Goal: Task Accomplishment & Management: Manage account settings

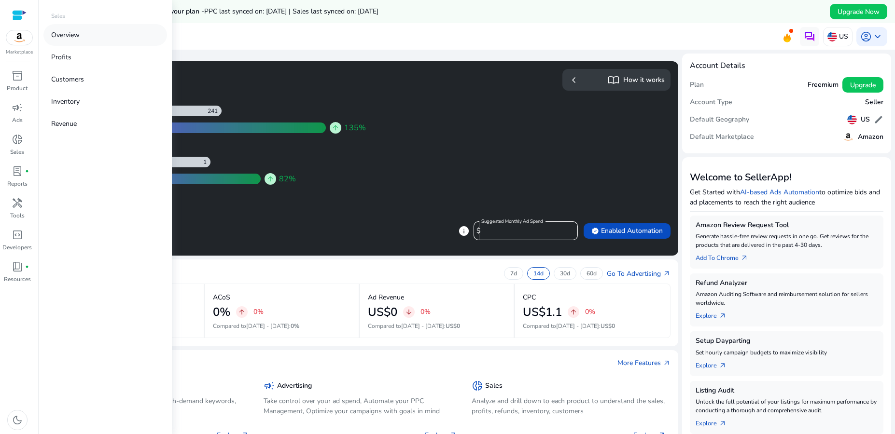
click at [65, 33] on p "Overview" at bounding box center [65, 35] width 28 height 10
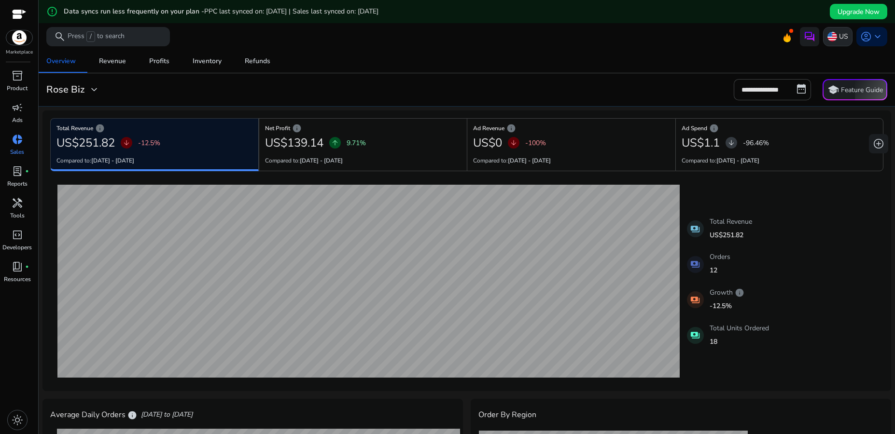
click at [833, 38] on div "US" at bounding box center [837, 36] width 29 height 19
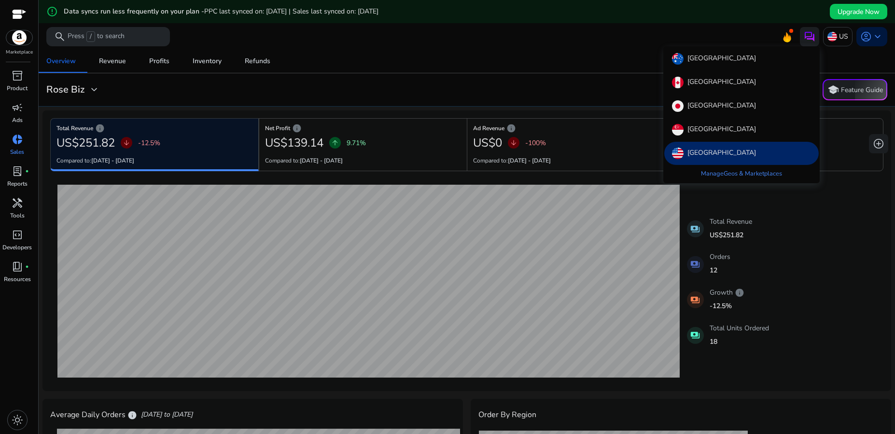
click at [593, 45] on div at bounding box center [447, 217] width 895 height 434
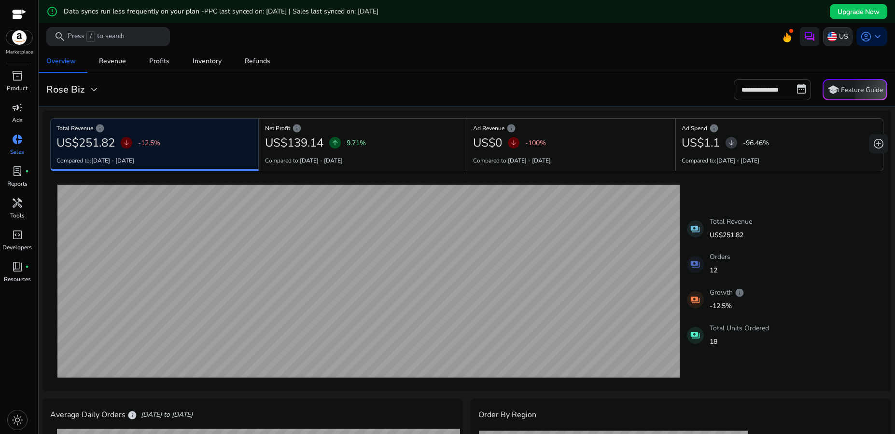
click at [839, 39] on p "US" at bounding box center [843, 36] width 9 height 17
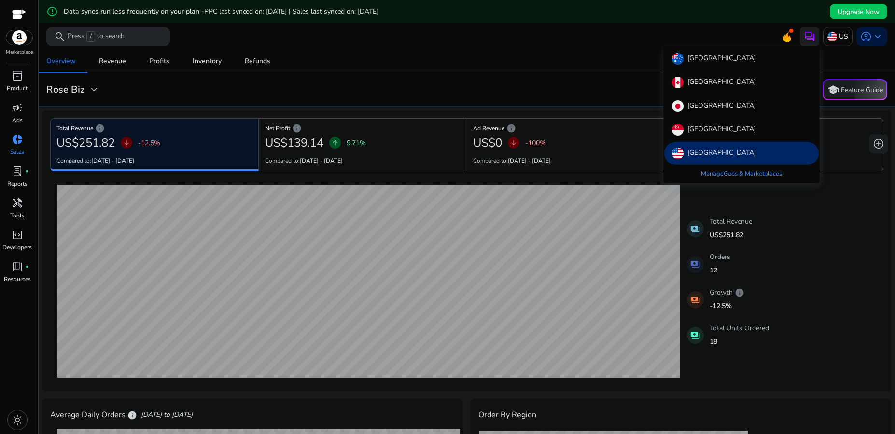
click at [89, 92] on div at bounding box center [447, 217] width 895 height 434
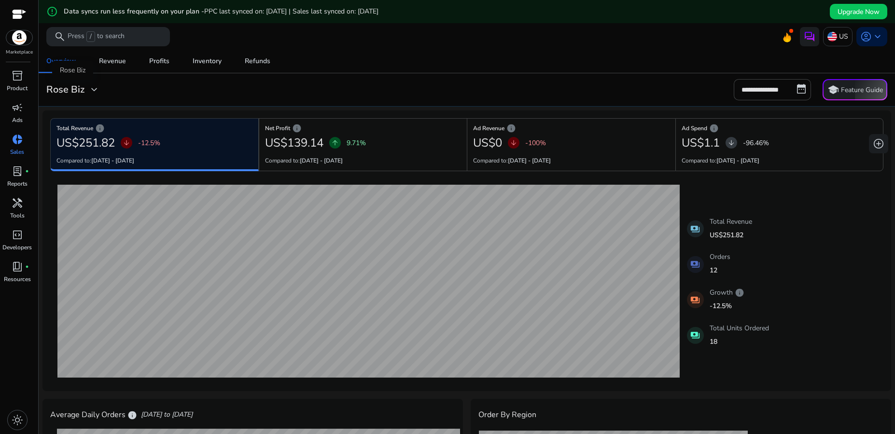
click at [92, 91] on span "expand_more" at bounding box center [94, 90] width 12 height 12
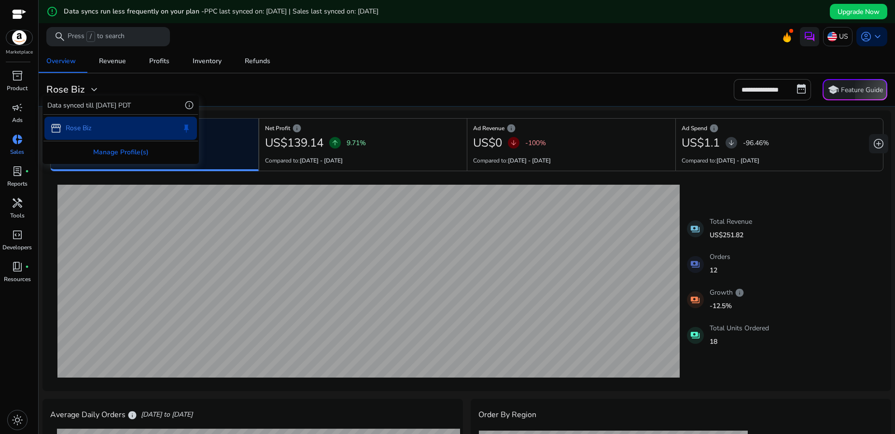
click at [357, 85] on div at bounding box center [447, 217] width 895 height 434
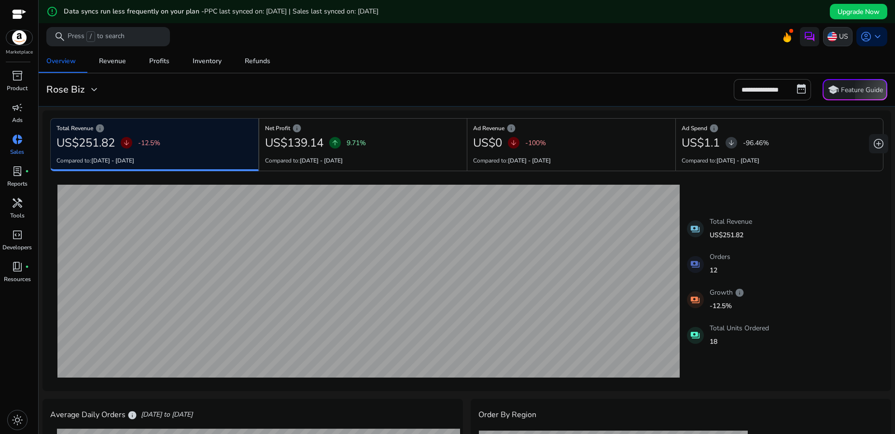
click at [839, 38] on p "US" at bounding box center [843, 36] width 9 height 17
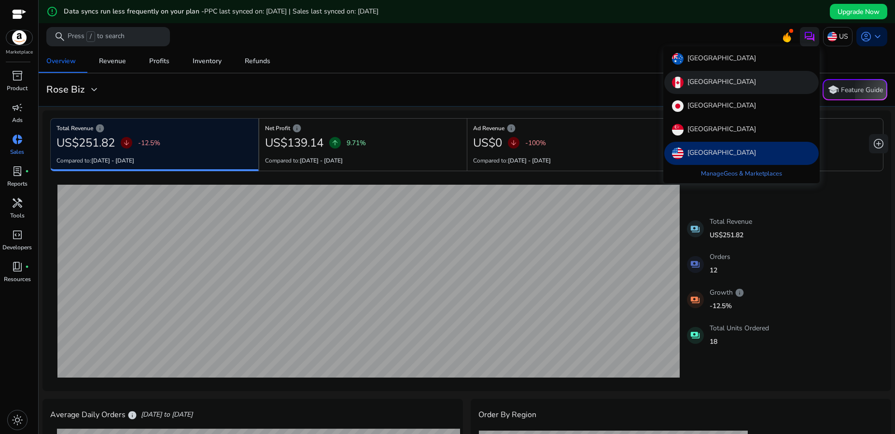
click at [706, 82] on p "[GEOGRAPHIC_DATA]" at bounding box center [721, 83] width 69 height 12
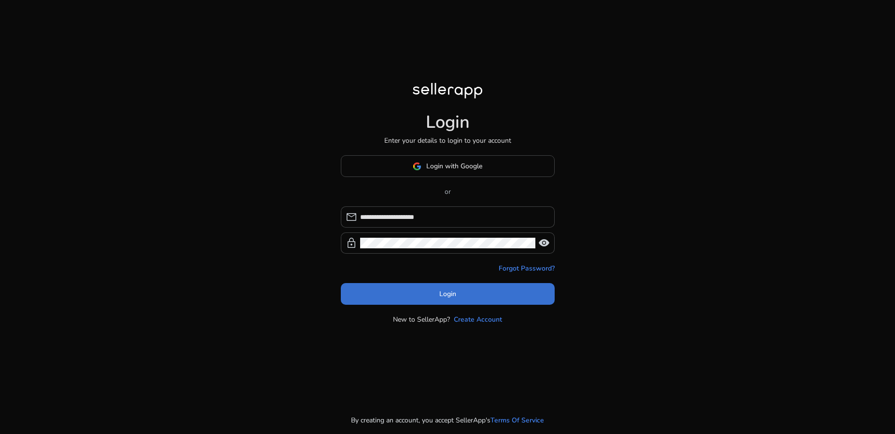
click at [449, 294] on span "Login" at bounding box center [447, 294] width 17 height 10
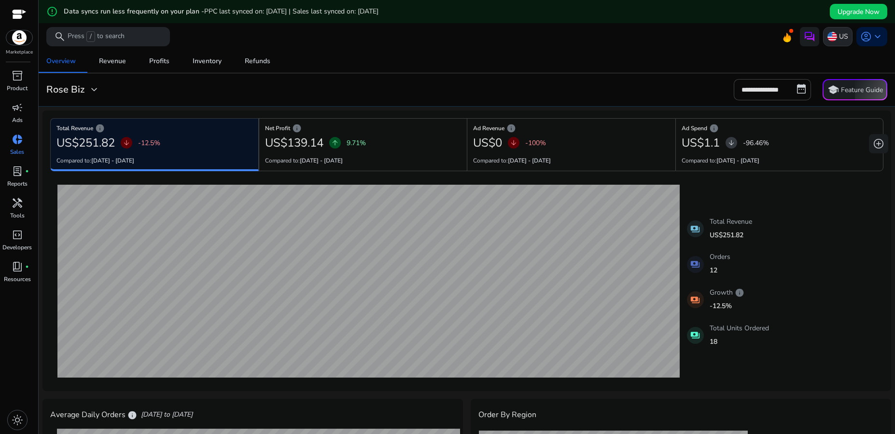
click at [830, 38] on img at bounding box center [832, 37] width 10 height 10
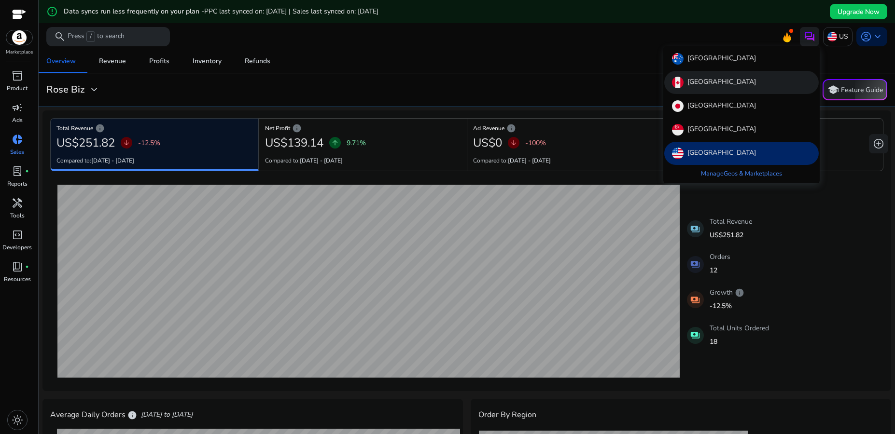
click at [706, 84] on p "[GEOGRAPHIC_DATA]" at bounding box center [721, 83] width 69 height 12
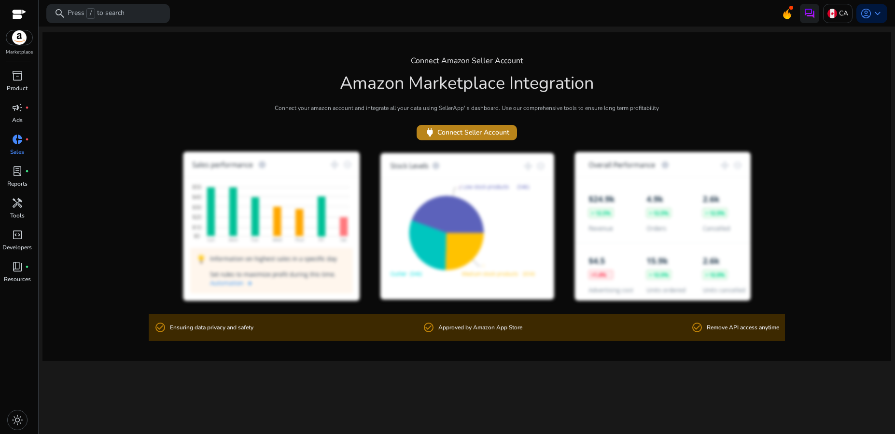
click at [476, 132] on span "power Connect Seller Account" at bounding box center [466, 132] width 85 height 11
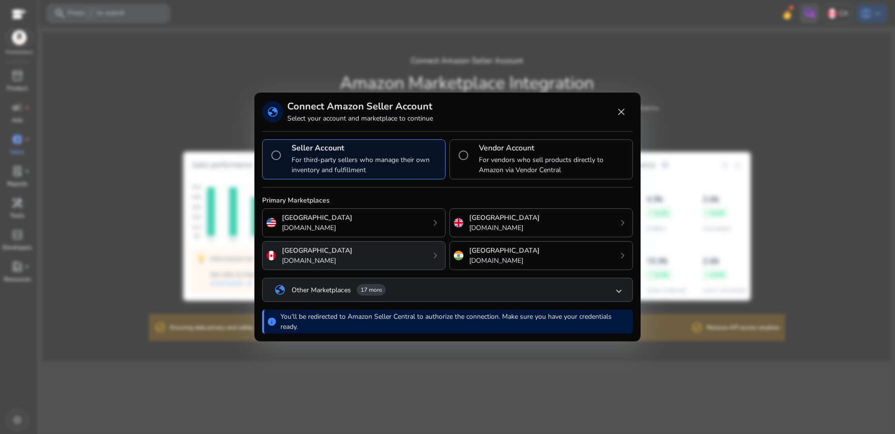
click at [416, 256] on div "Canada amazon.ca chevron_right" at bounding box center [353, 255] width 183 height 29
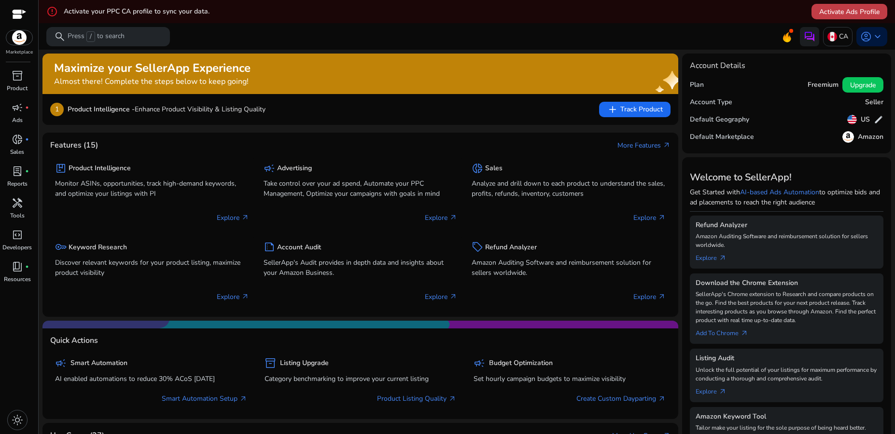
click at [846, 9] on span "Activate Ads Profile" at bounding box center [849, 12] width 60 height 10
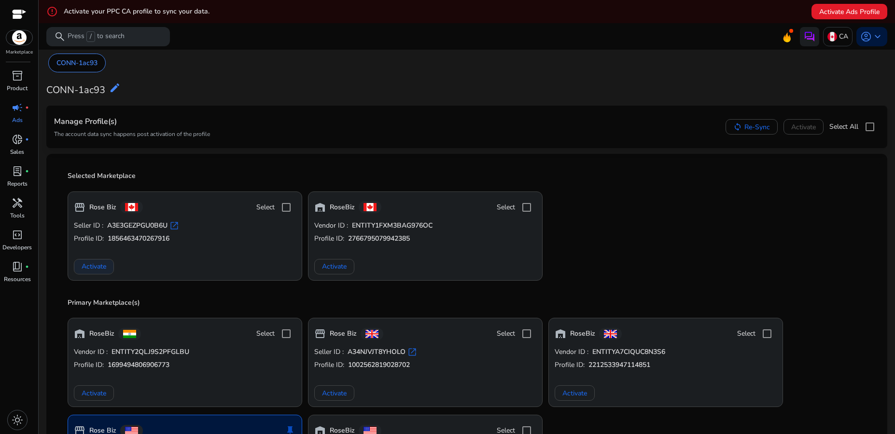
click at [97, 270] on span "Activate" at bounding box center [94, 267] width 25 height 10
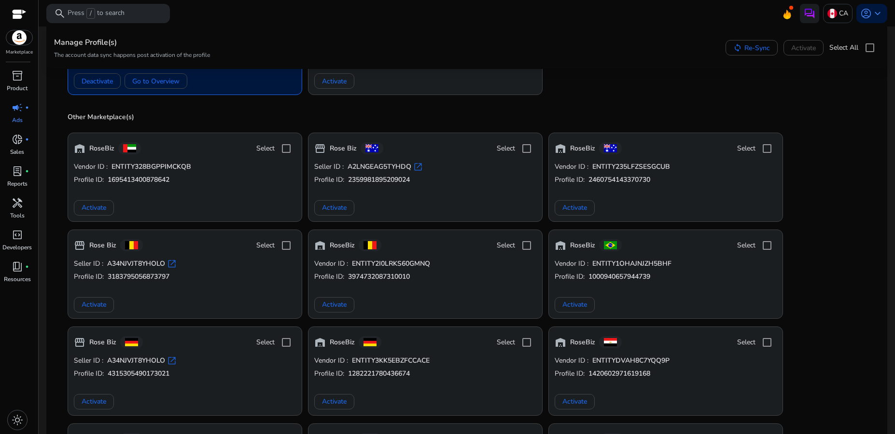
scroll to position [402, 0]
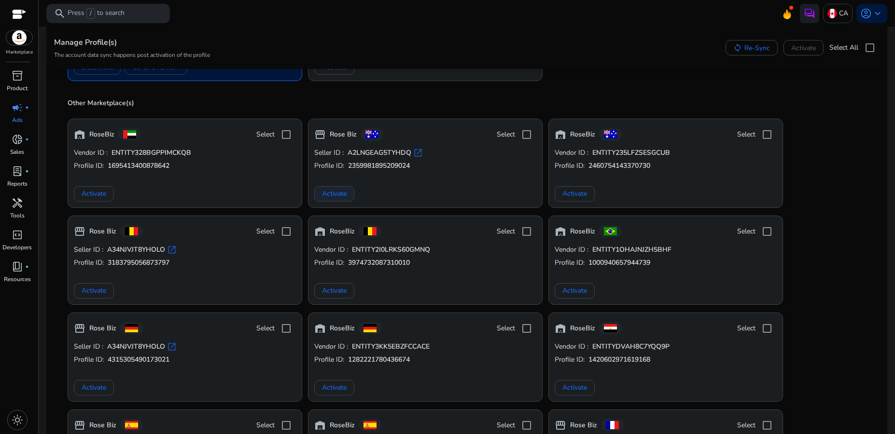
click at [342, 194] on span "Activate" at bounding box center [334, 194] width 25 height 10
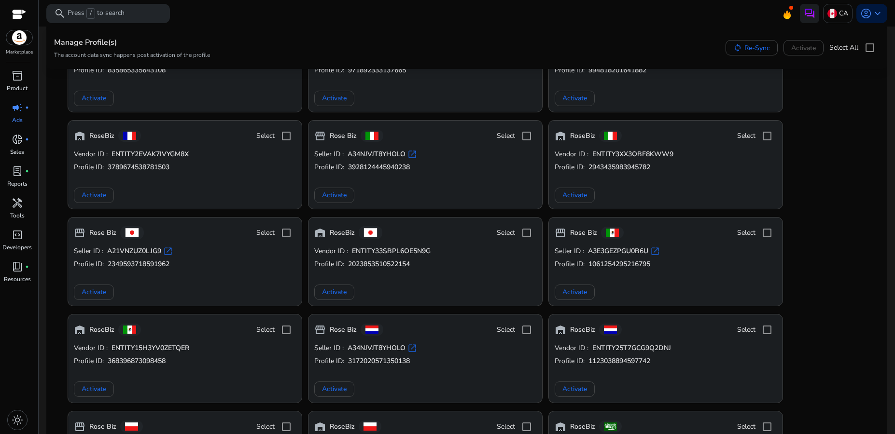
scroll to position [804, 0]
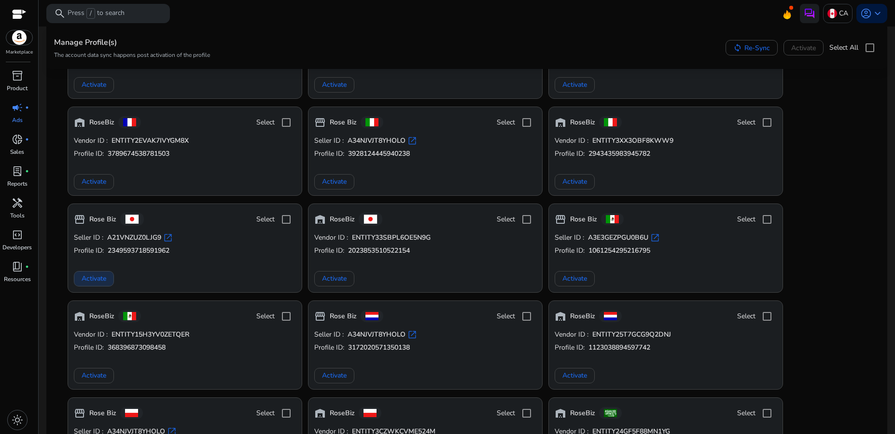
click at [95, 278] on span "Activate" at bounding box center [94, 279] width 25 height 10
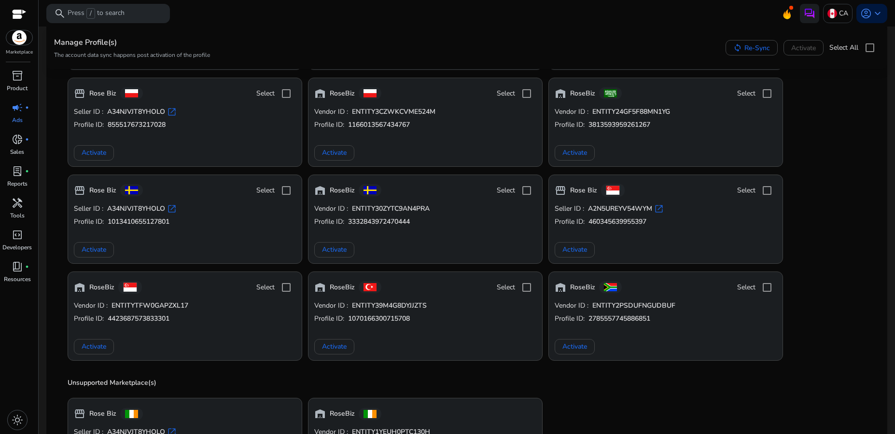
scroll to position [1194, 0]
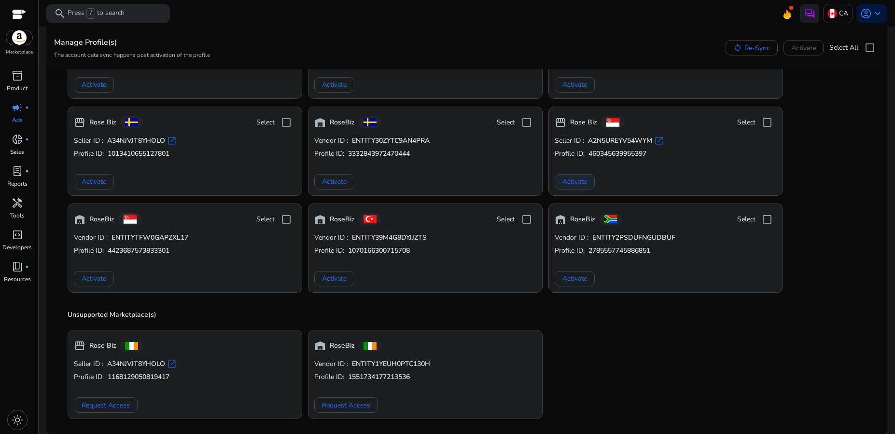
click at [578, 179] on span "Activate" at bounding box center [574, 182] width 25 height 10
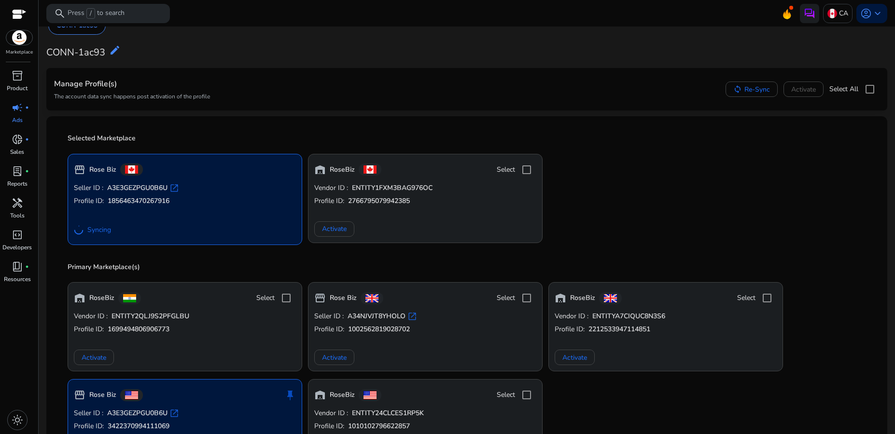
scroll to position [0, 0]
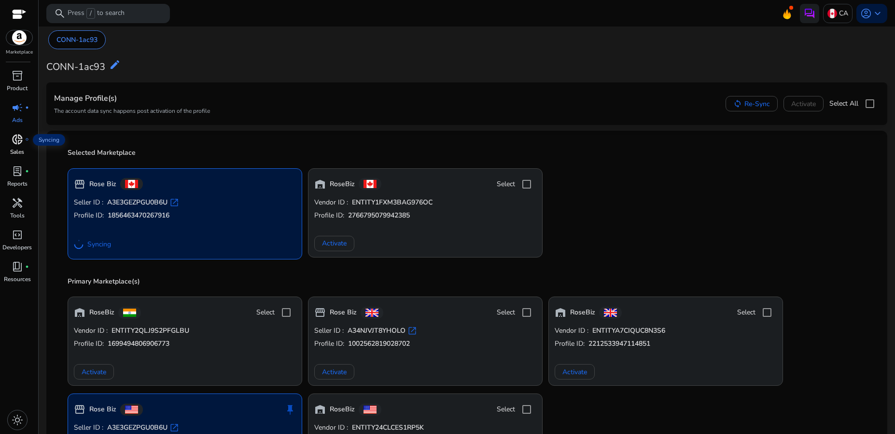
click at [18, 143] on span "donut_small" at bounding box center [18, 140] width 12 height 12
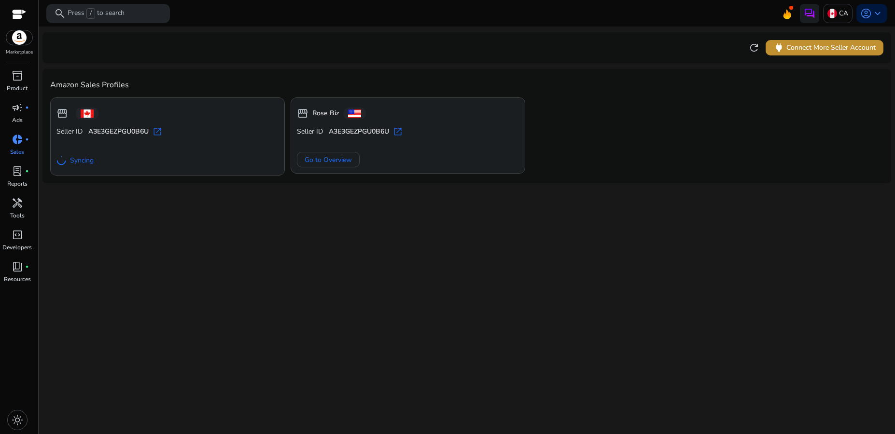
click at [840, 47] on span "power Connect More Seller Account" at bounding box center [824, 47] width 102 height 11
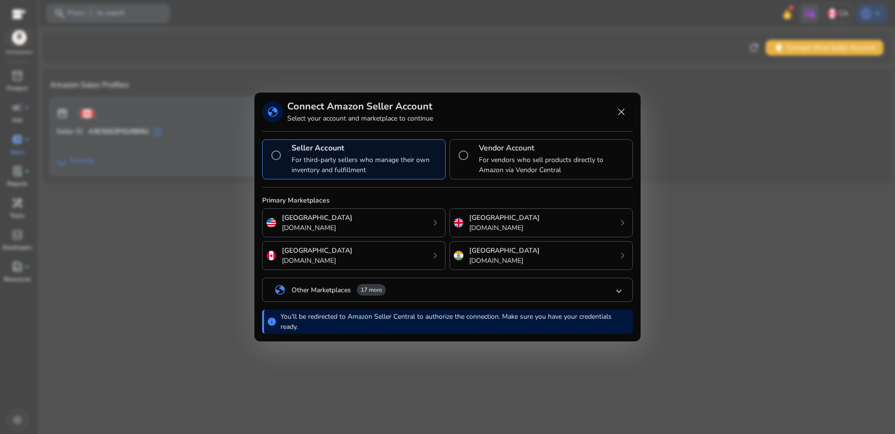
click at [619, 291] on span at bounding box center [619, 290] width 4 height 9
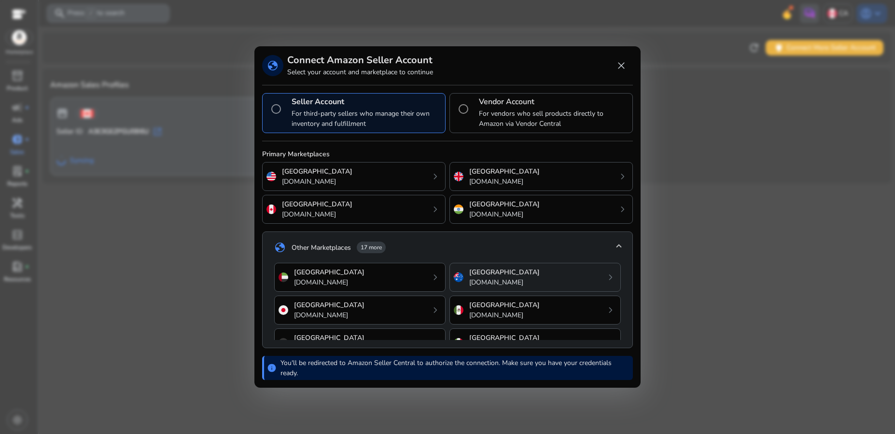
click at [553, 277] on div "Australia amazon.com.au chevron_right" at bounding box center [534, 277] width 171 height 29
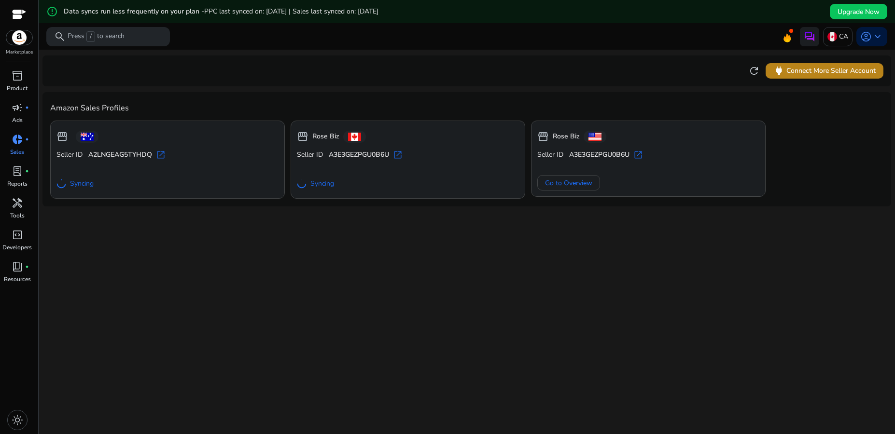
click at [821, 70] on span "power Connect More Seller Account" at bounding box center [824, 70] width 102 height 11
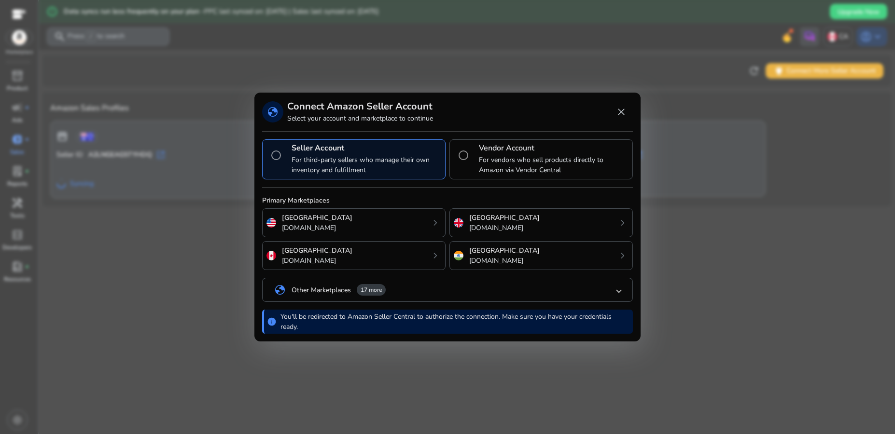
click at [587, 290] on mat-panel-title "globe Other Marketplaces 17 more" at bounding box center [445, 290] width 343 height 16
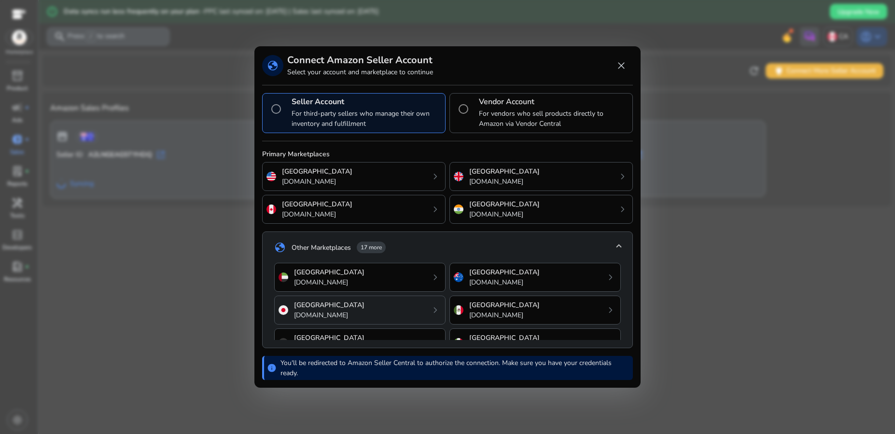
click at [407, 308] on div "Japan amazon.co.jp chevron_right" at bounding box center [359, 310] width 171 height 29
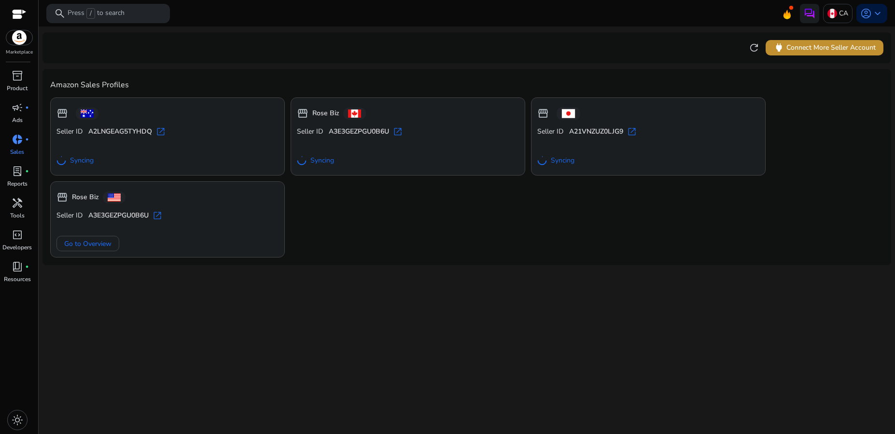
click at [808, 49] on span "power Connect More Seller Account" at bounding box center [824, 47] width 102 height 11
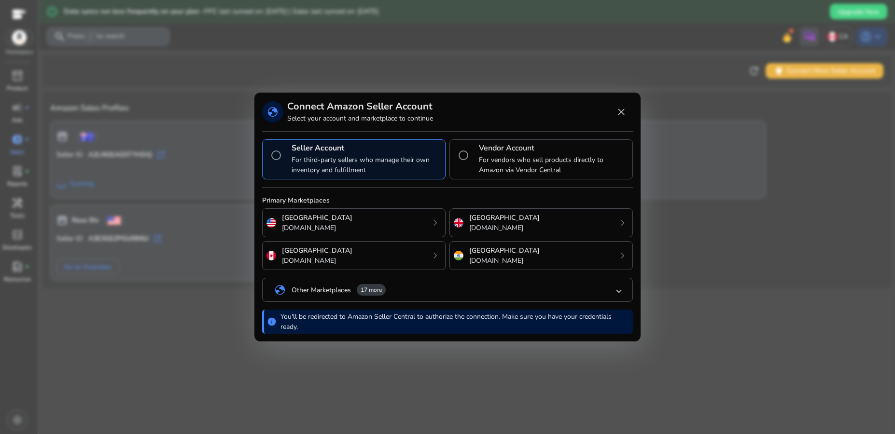
click at [533, 291] on mat-panel-title "globe Other Marketplaces 17 more" at bounding box center [445, 290] width 343 height 16
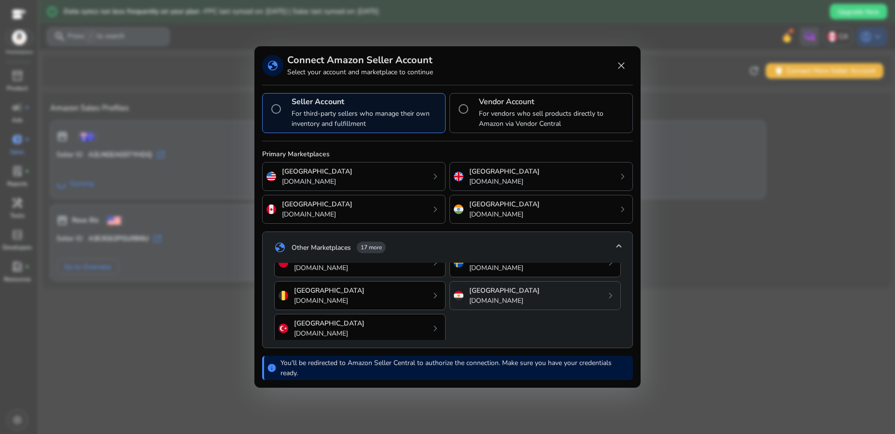
scroll to position [131, 0]
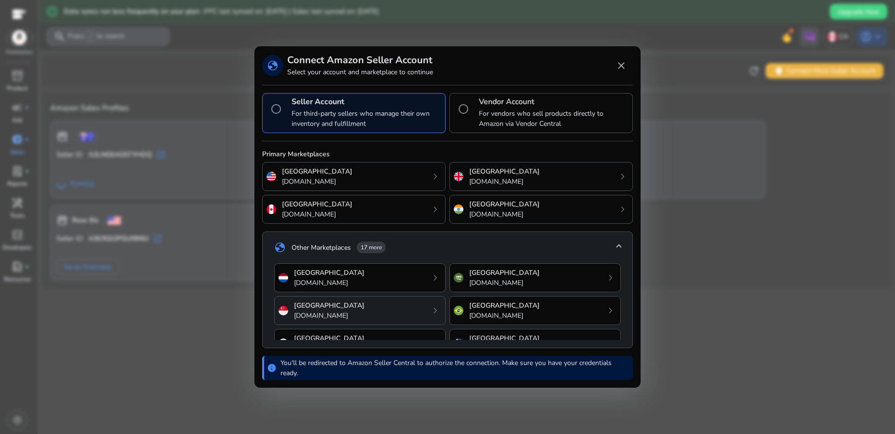
click at [398, 307] on div "Singapore amazon.sg chevron_right" at bounding box center [359, 310] width 171 height 29
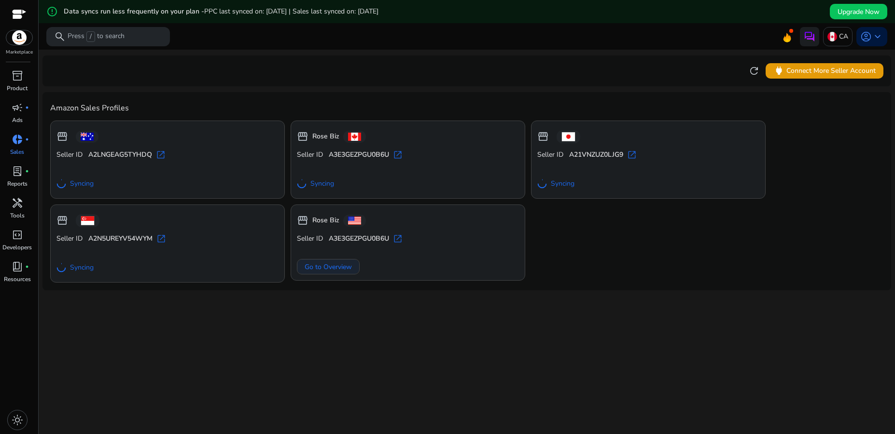
click at [338, 263] on span "Go to Overview" at bounding box center [328, 267] width 47 height 10
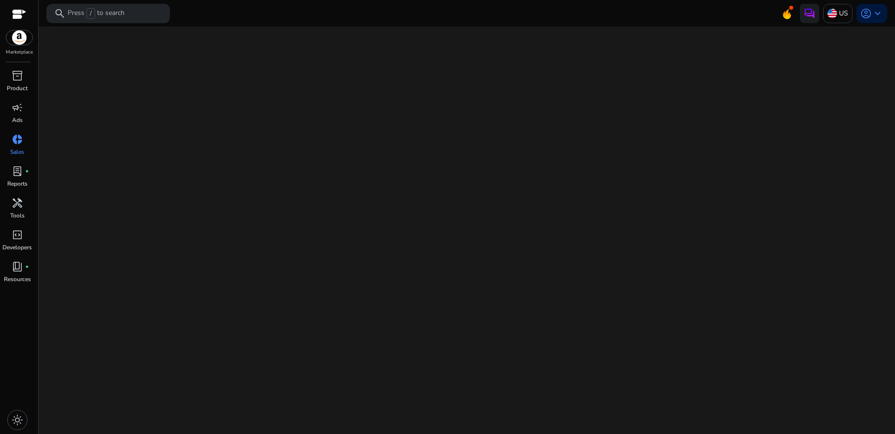
select select "*"
select select "**"
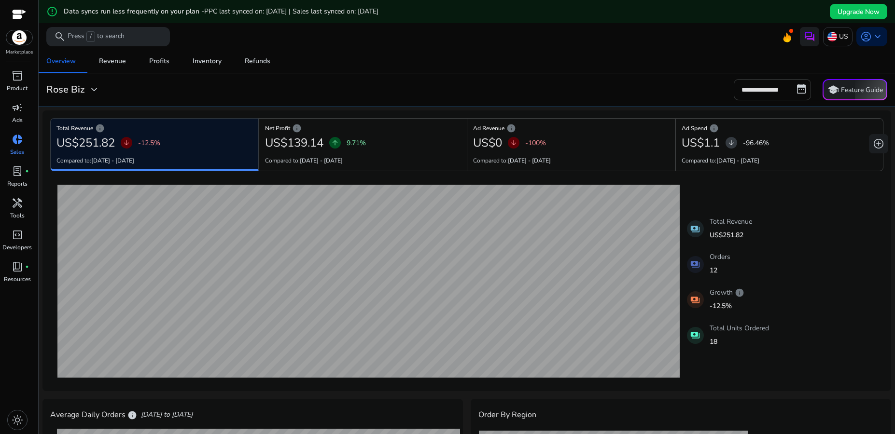
click at [767, 89] on input "**********" at bounding box center [772, 89] width 77 height 21
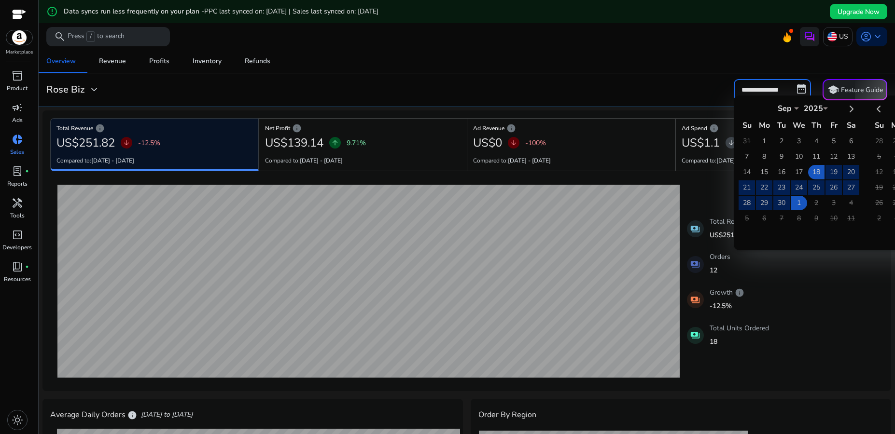
select select "*"
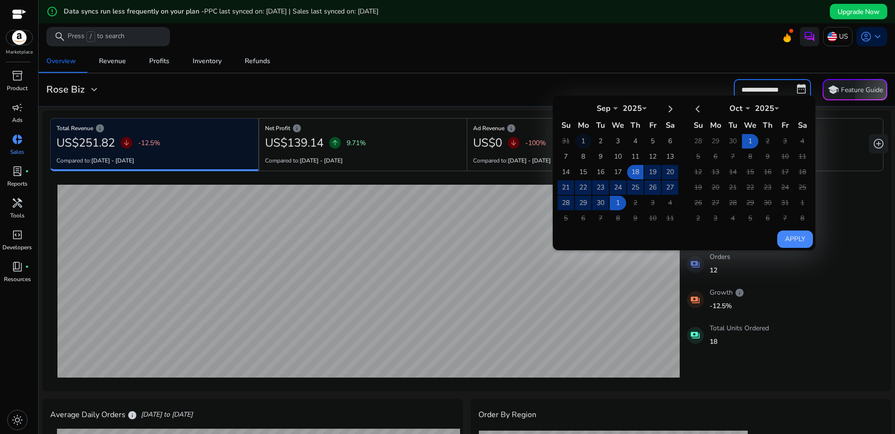
click at [576, 140] on td "1" at bounding box center [583, 141] width 16 height 14
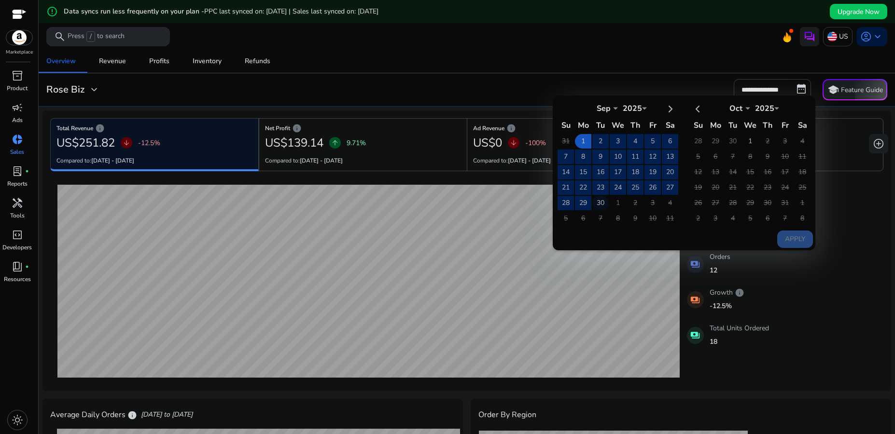
click at [598, 202] on td "30" at bounding box center [600, 203] width 16 height 14
click at [789, 237] on button "Apply" at bounding box center [795, 239] width 36 height 17
type input "**********"
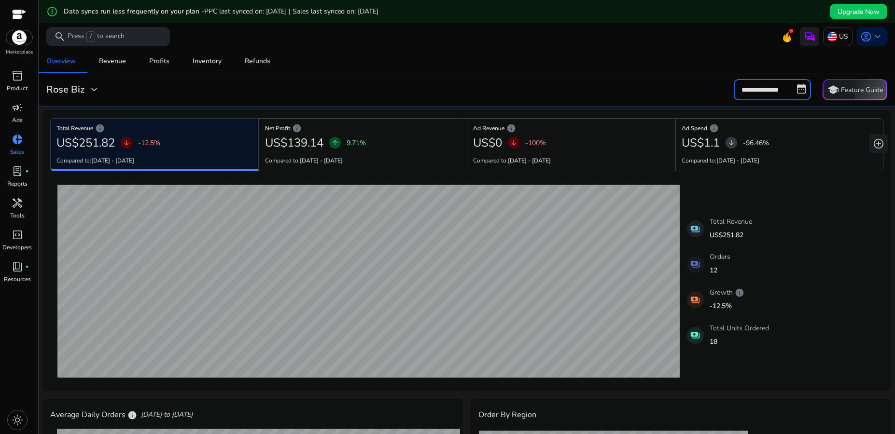
click at [759, 91] on input "**********" at bounding box center [772, 89] width 77 height 21
select select "*"
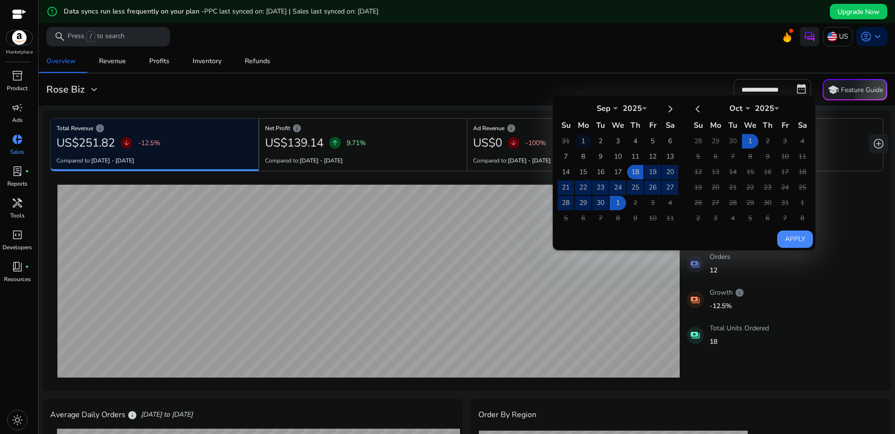
click at [580, 139] on td "1" at bounding box center [583, 141] width 16 height 14
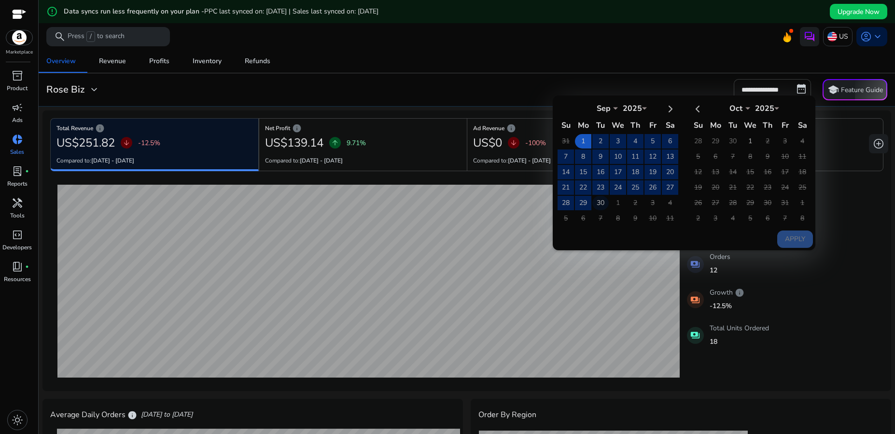
click at [595, 202] on td "30" at bounding box center [600, 203] width 16 height 14
click at [789, 237] on button "Apply" at bounding box center [795, 239] width 36 height 17
type input "**********"
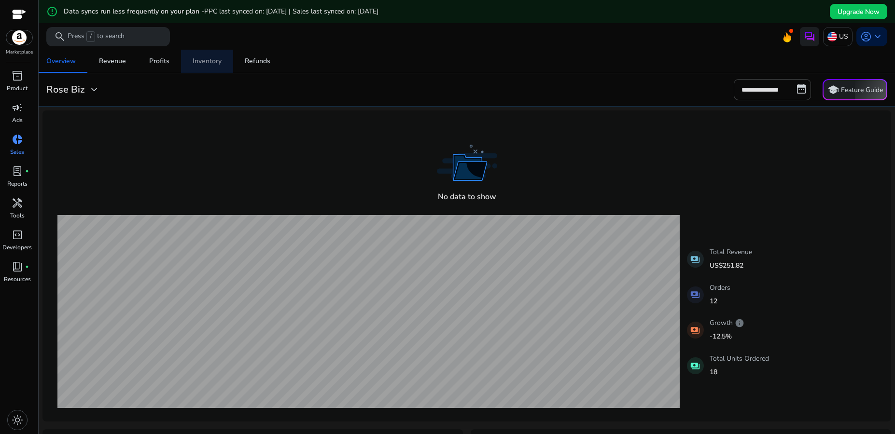
click at [206, 61] on div "Inventory" at bounding box center [207, 61] width 29 height 7
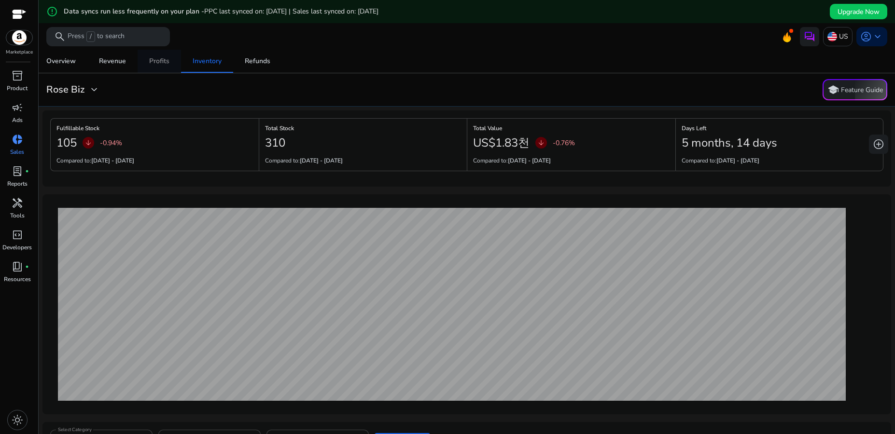
click at [162, 63] on div "Profits" at bounding box center [159, 61] width 20 height 7
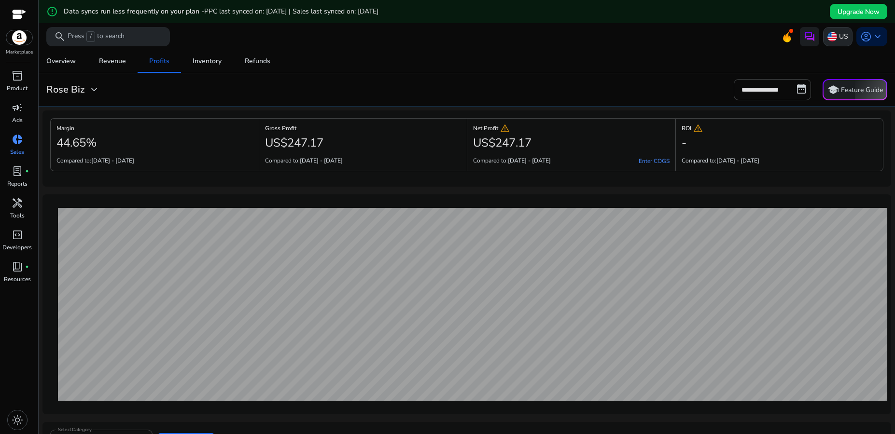
click at [833, 39] on img at bounding box center [832, 37] width 10 height 10
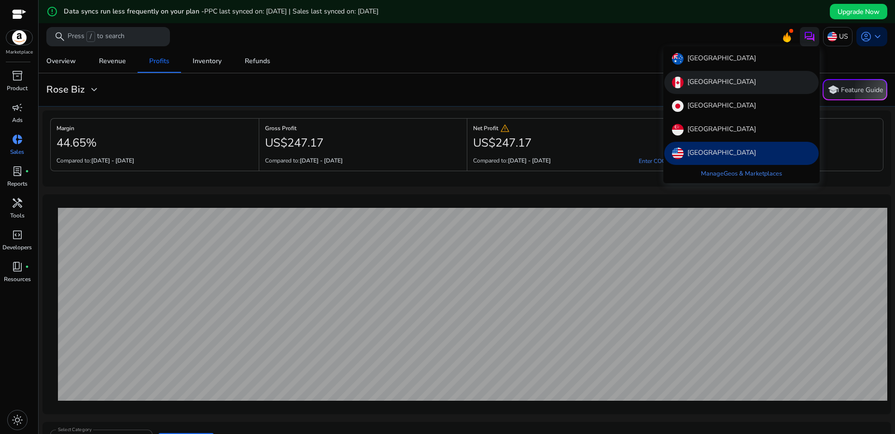
click at [708, 81] on p "[GEOGRAPHIC_DATA]" at bounding box center [721, 83] width 69 height 12
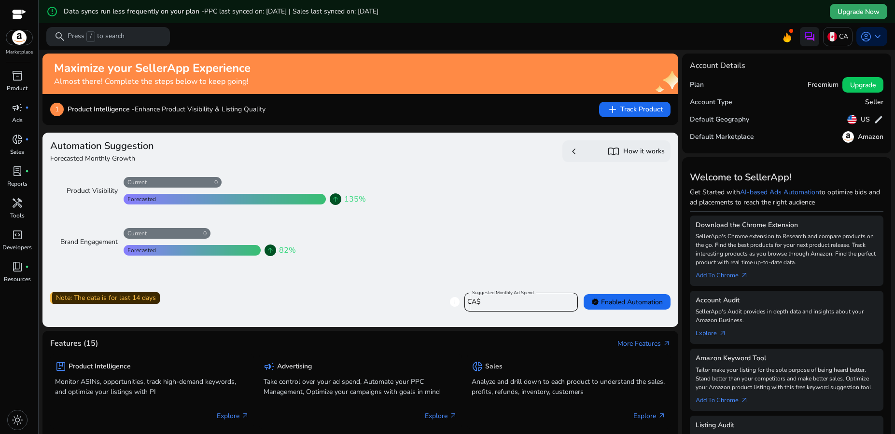
click at [844, 9] on span "Upgrade Now" at bounding box center [858, 12] width 42 height 10
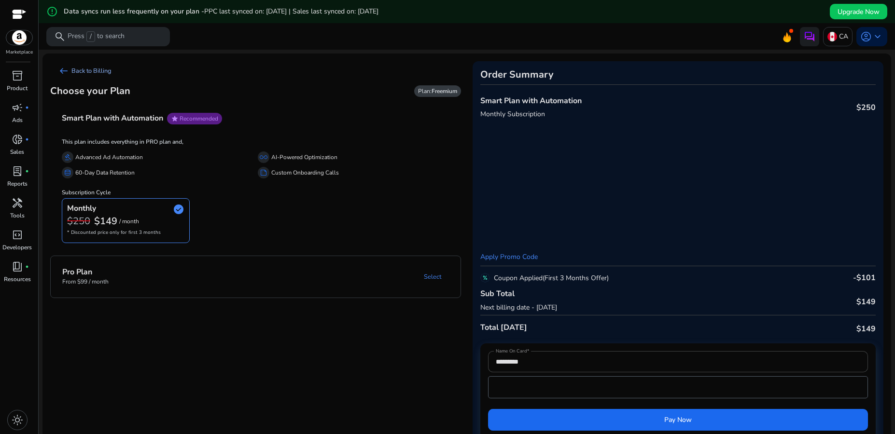
click at [64, 71] on span "arrow_left_alt" at bounding box center [64, 71] width 12 height 12
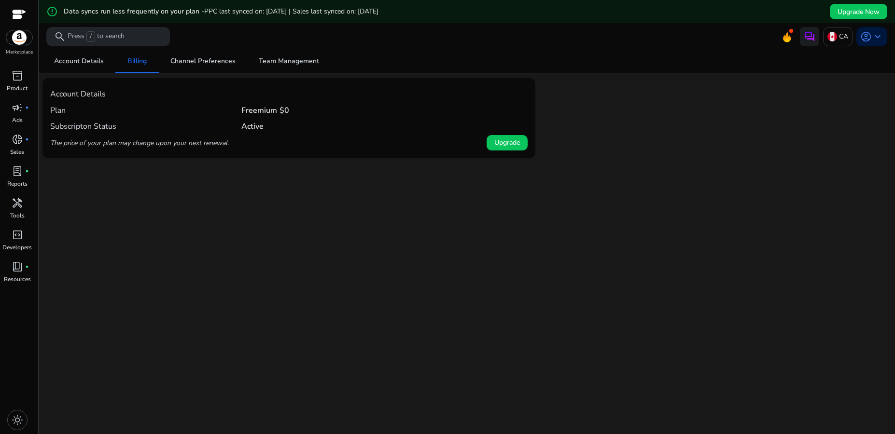
click at [284, 219] on div "We are getting things ready for you... Account Details Billing Channel Preferen…" at bounding box center [466, 254] width 848 height 408
click at [202, 63] on span "Channel Preferences" at bounding box center [202, 61] width 65 height 7
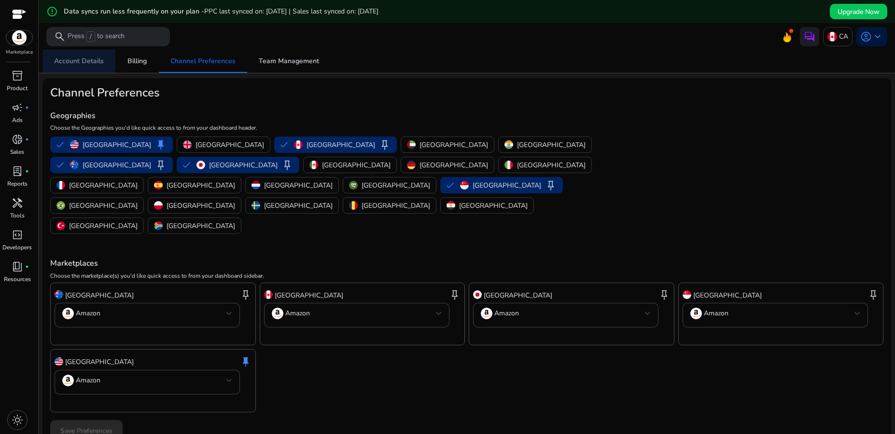
click at [77, 60] on span "Account Details" at bounding box center [79, 61] width 50 height 7
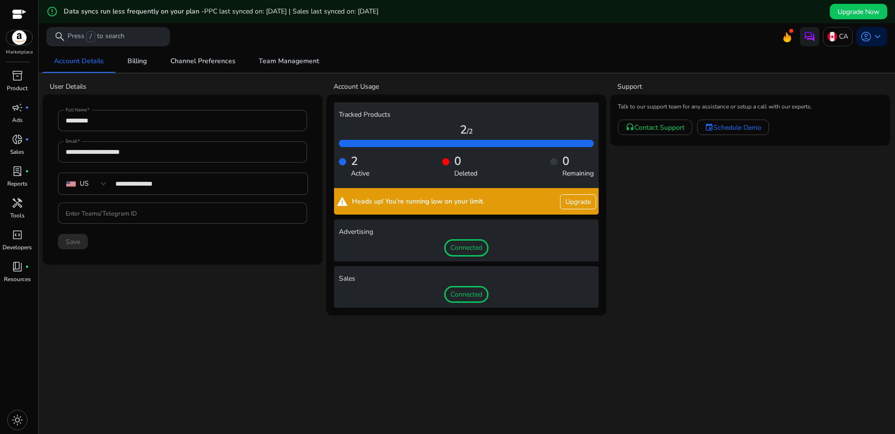
click at [269, 325] on div "**********" at bounding box center [466, 254] width 848 height 408
click at [138, 62] on span "Billing" at bounding box center [136, 61] width 19 height 7
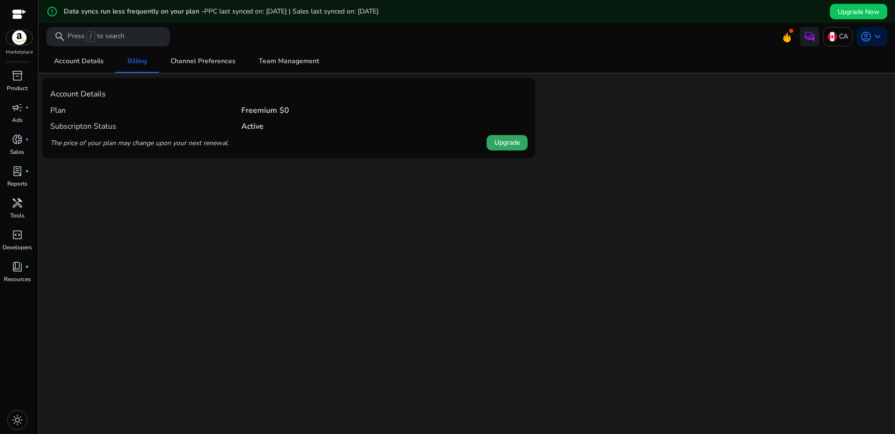
click at [497, 144] on span "Upgrade" at bounding box center [507, 143] width 26 height 10
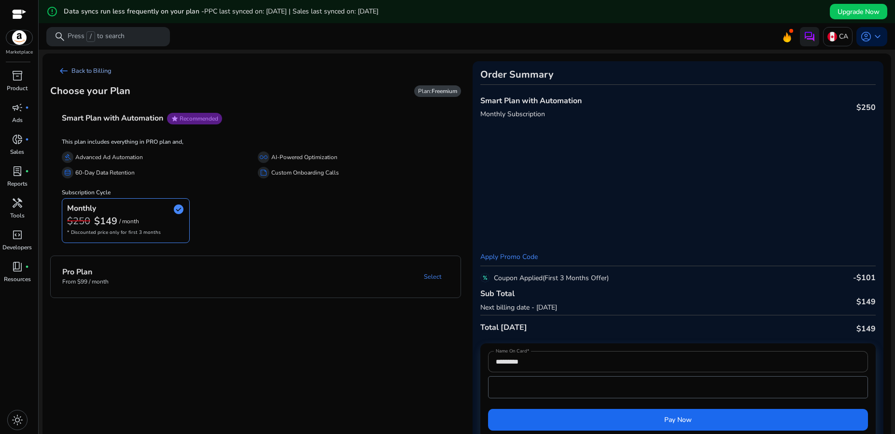
click at [63, 70] on span "arrow_left_alt" at bounding box center [64, 71] width 12 height 12
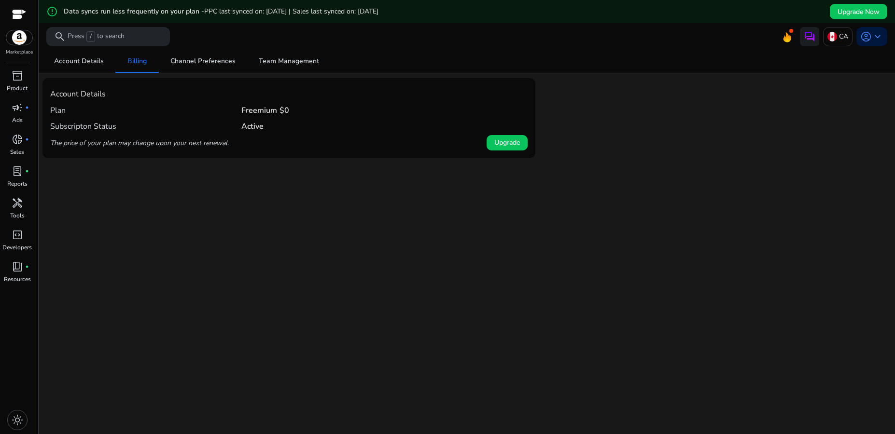
click at [282, 230] on div "We are getting things ready for you... Account Details Billing Channel Preferen…" at bounding box center [466, 254] width 848 height 408
click at [79, 62] on span "Account Details" at bounding box center [79, 61] width 50 height 7
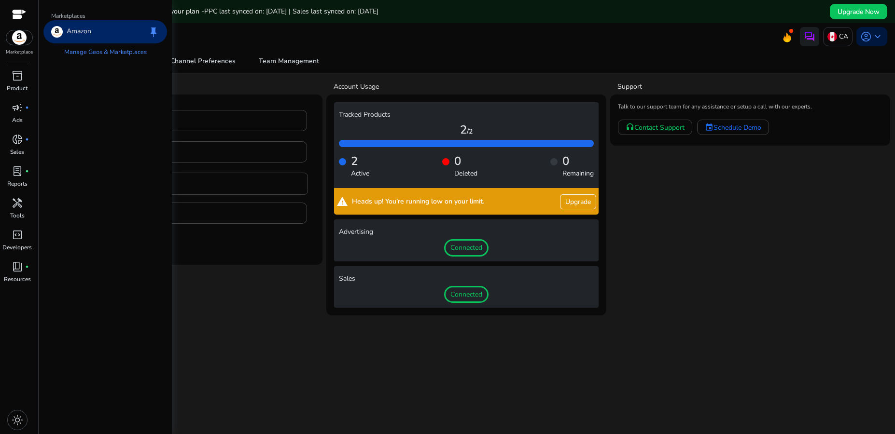
click at [19, 40] on img at bounding box center [19, 37] width 26 height 14
click at [15, 139] on span "donut_small" at bounding box center [18, 140] width 12 height 12
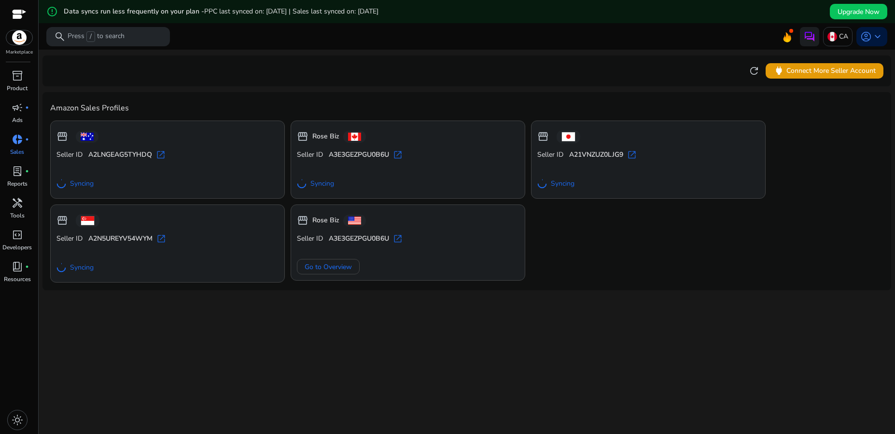
click at [299, 330] on div "We are getting things ready for you... refresh power Connect More Seller Accoun…" at bounding box center [466, 254] width 848 height 408
click at [134, 12] on h5 "Data syncs run less frequently on your plan - PPC last synced on: [DATE] | Sale…" at bounding box center [221, 12] width 315 height 8
click at [51, 10] on mat-icon "error_outline" at bounding box center [52, 12] width 12 height 12
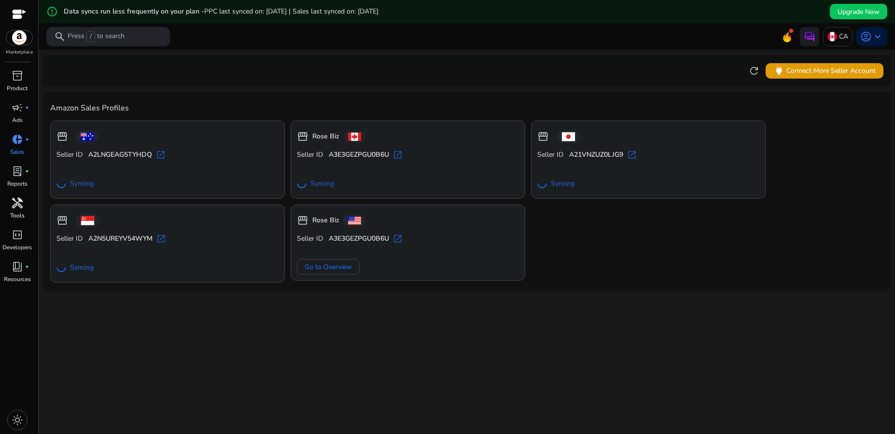
click at [16, 207] on span "handyman" at bounding box center [18, 203] width 12 height 12
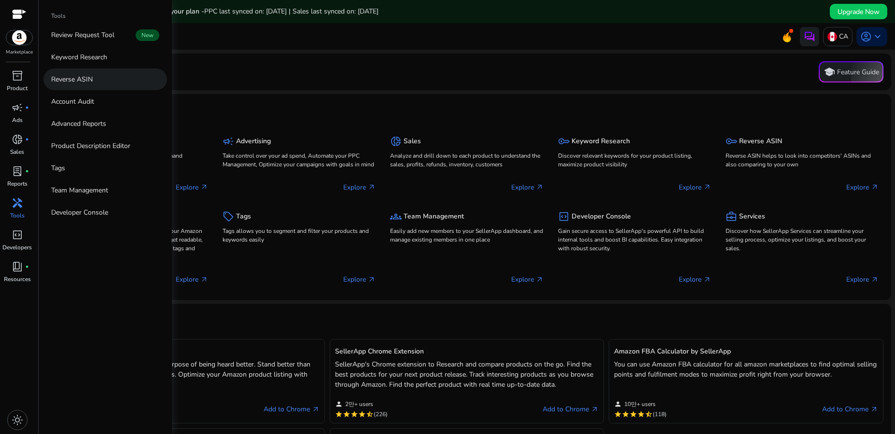
click at [71, 81] on p "Reverse ASIN" at bounding box center [72, 79] width 42 height 10
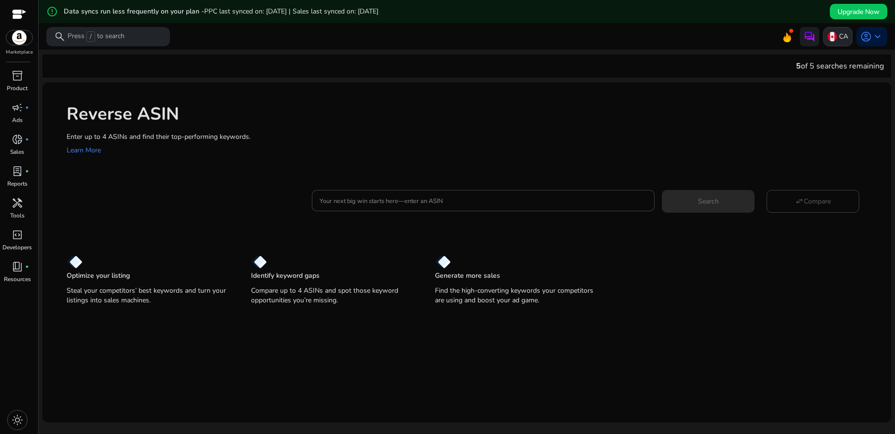
click at [839, 32] on p "CA" at bounding box center [843, 36] width 9 height 17
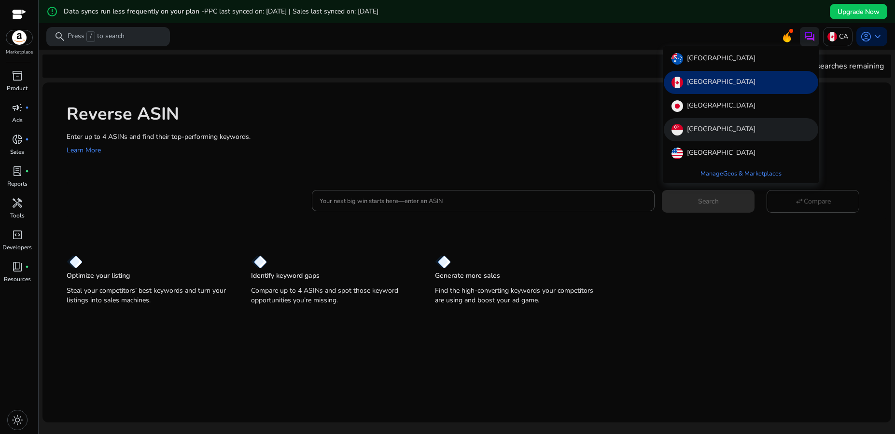
click at [704, 131] on p "[GEOGRAPHIC_DATA]" at bounding box center [721, 130] width 69 height 12
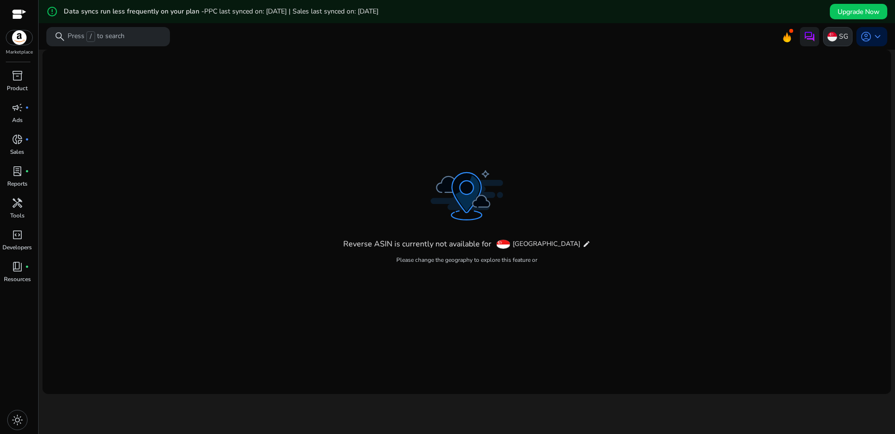
click at [839, 33] on p "SG" at bounding box center [843, 36] width 9 height 17
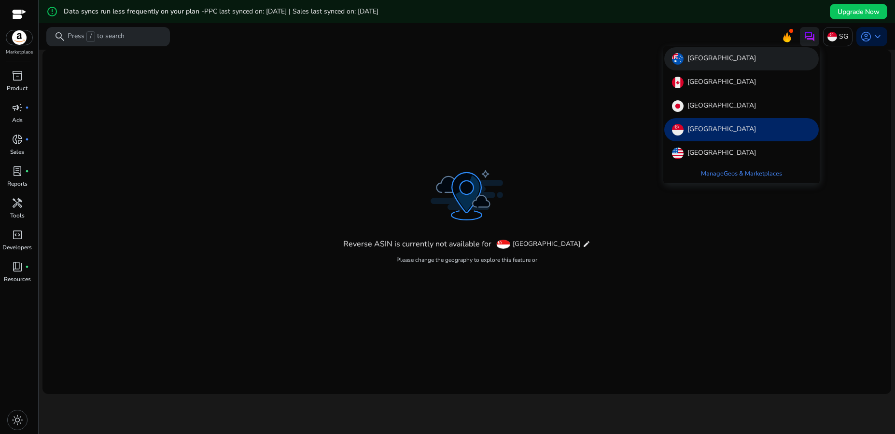
click at [717, 57] on div "[GEOGRAPHIC_DATA]" at bounding box center [741, 58] width 154 height 23
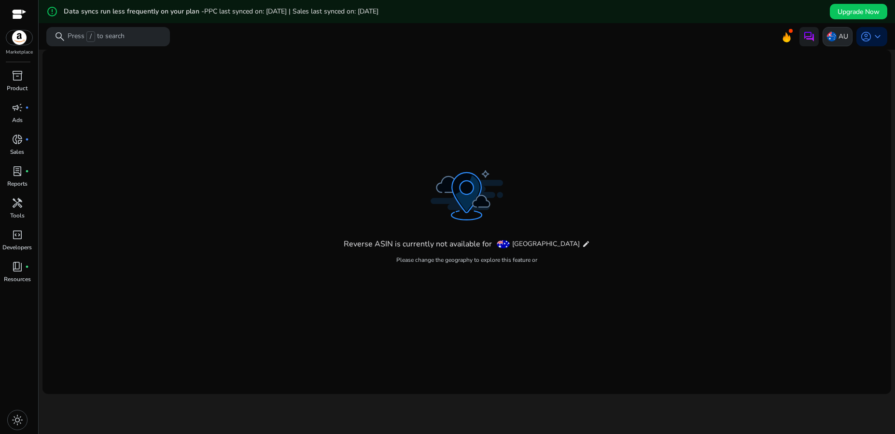
click at [838, 40] on p "AU" at bounding box center [843, 36] width 10 height 17
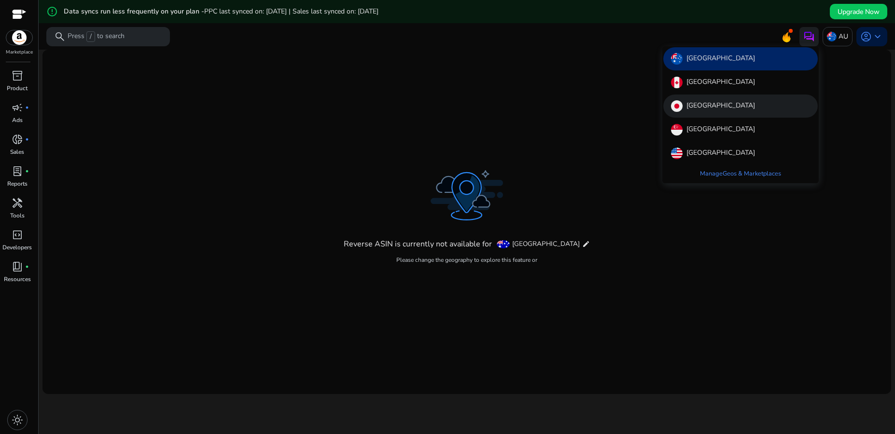
click at [722, 103] on div "[GEOGRAPHIC_DATA]" at bounding box center [740, 106] width 154 height 23
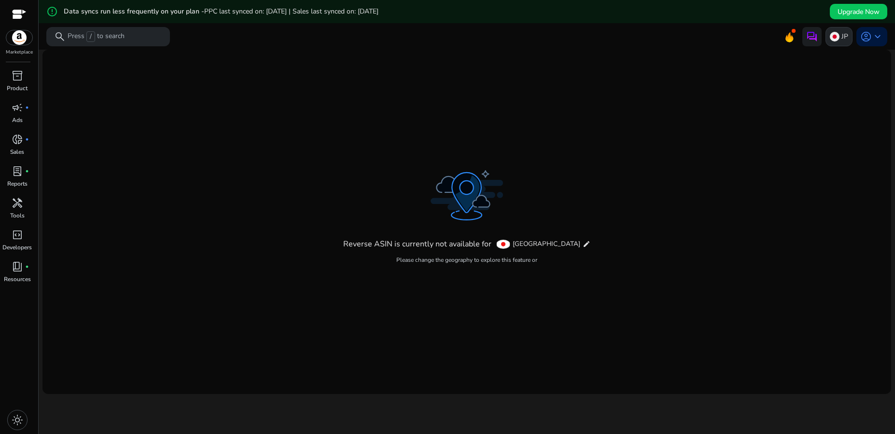
click at [836, 33] on div "JP" at bounding box center [838, 36] width 27 height 19
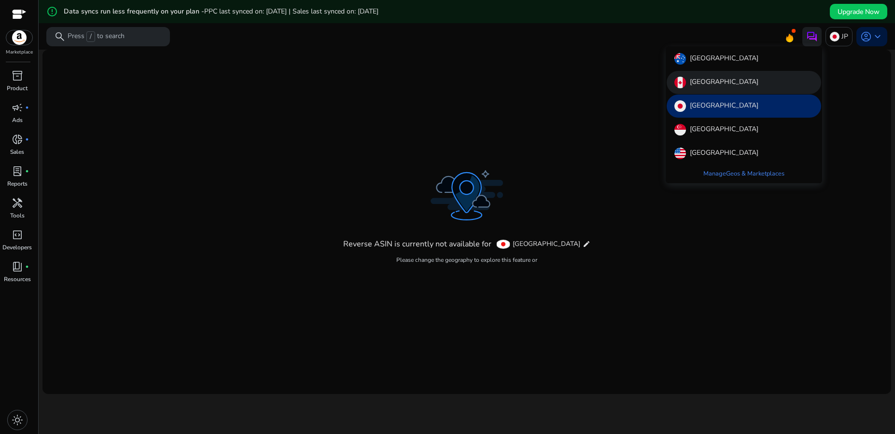
click at [714, 78] on div "[GEOGRAPHIC_DATA]" at bounding box center [743, 82] width 154 height 23
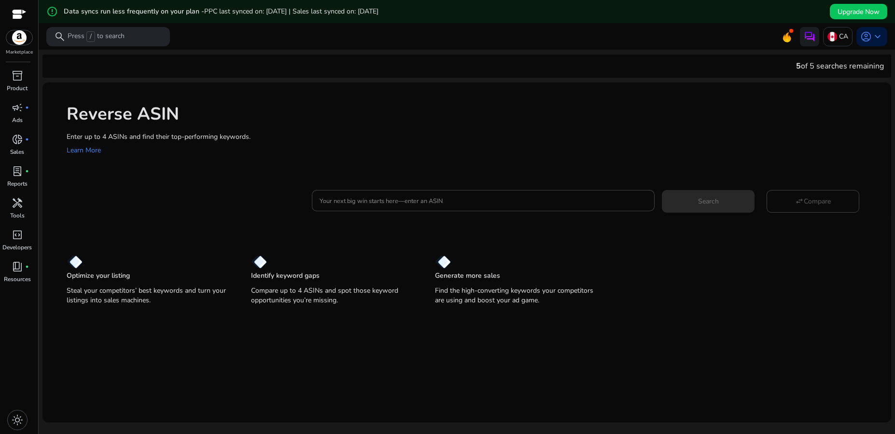
click at [643, 119] on h1 "Reverse ASIN" at bounding box center [474, 114] width 815 height 21
click at [16, 142] on span "donut_small" at bounding box center [18, 140] width 12 height 12
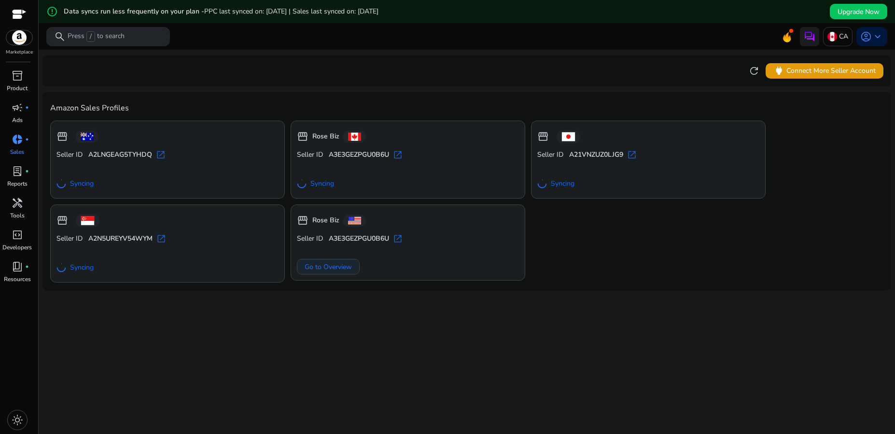
click at [321, 269] on span "Go to Overview" at bounding box center [328, 267] width 47 height 10
